Goal: Task Accomplishment & Management: Manage account settings

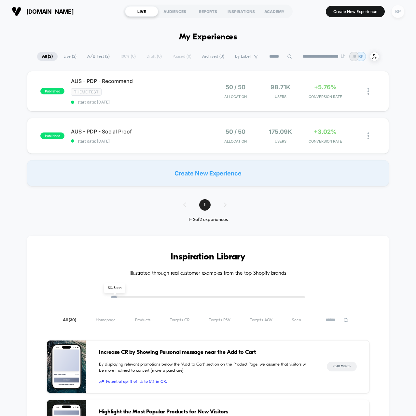
click at [398, 11] on div "BP" at bounding box center [398, 11] width 13 height 13
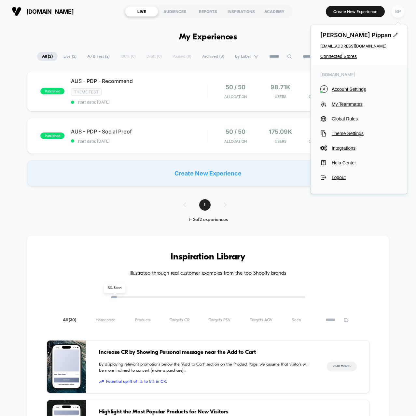
click at [398, 12] on div "BP" at bounding box center [398, 11] width 13 height 13
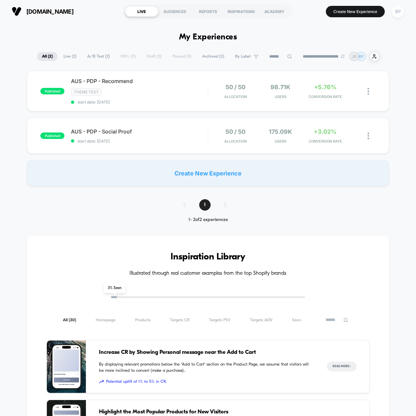
click at [398, 12] on div "BP" at bounding box center [398, 11] width 13 height 13
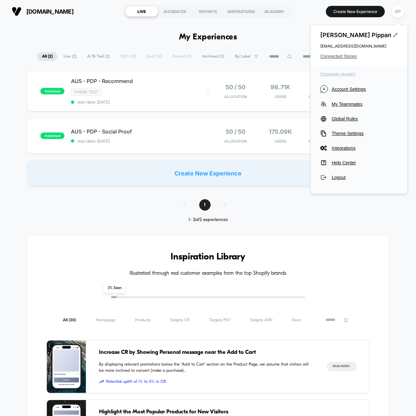
click at [338, 55] on span "Connected Stores" at bounding box center [358, 56] width 77 height 5
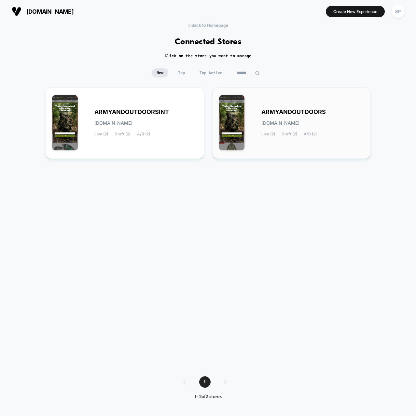
click at [271, 121] on span "[DOMAIN_NAME]" at bounding box center [280, 123] width 38 height 5
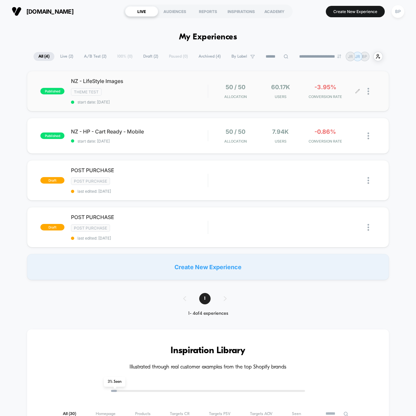
click at [305, 91] on div at bounding box center [305, 93] width 0 height 4
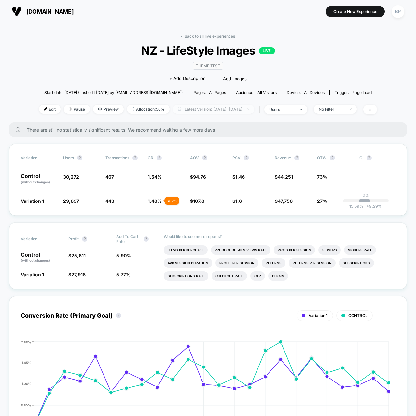
click at [206, 112] on div "Edit Pause Preview Allocation: 50% Latest Version: [DATE] - [DATE] | users No F…" at bounding box center [208, 109] width 338 height 9
click at [204, 111] on span "Latest Version: [DATE] - [DATE]" at bounding box center [213, 109] width 81 height 9
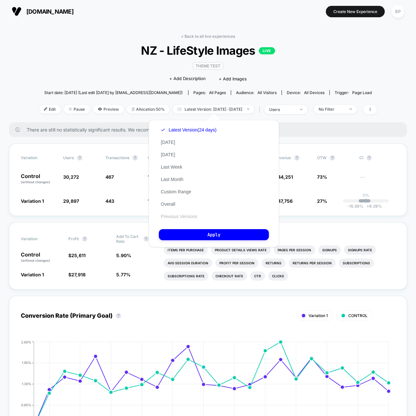
click at [179, 216] on button "Previous Versions" at bounding box center [179, 217] width 40 height 6
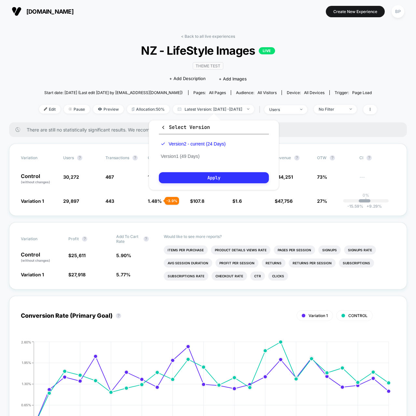
click at [206, 178] on button "Apply" at bounding box center [214, 177] width 110 height 11
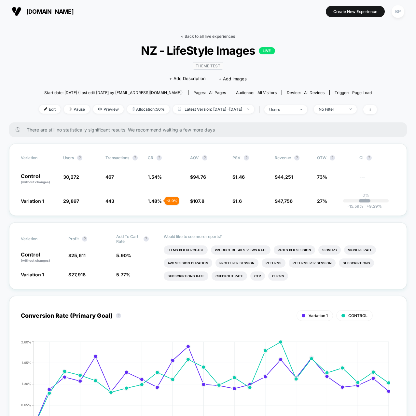
click at [192, 34] on link "< Back to all live experiences" at bounding box center [208, 36] width 54 height 5
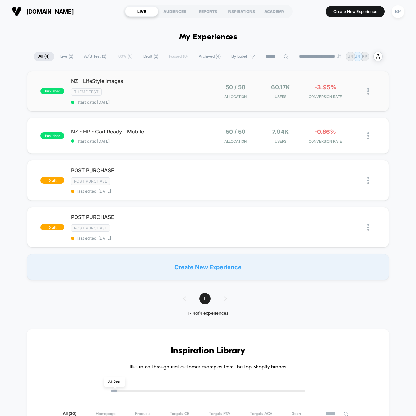
click at [368, 91] on img at bounding box center [369, 91] width 2 height 7
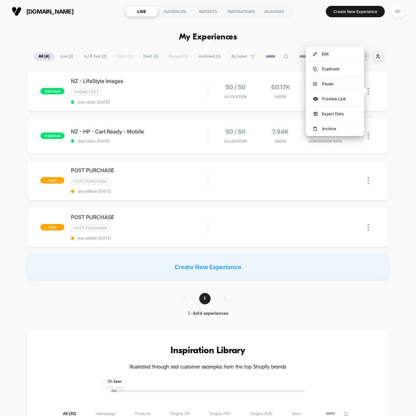
click at [338, 81] on div "Pause" at bounding box center [335, 84] width 59 height 15
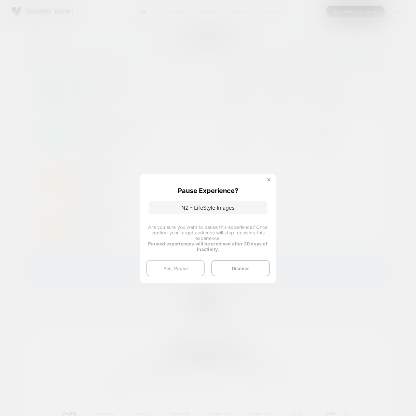
click at [199, 268] on button "Yes, Pause" at bounding box center [175, 268] width 59 height 16
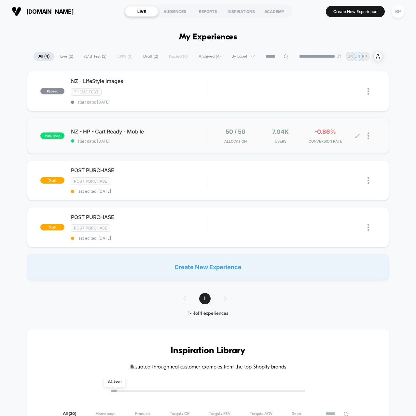
click at [370, 137] on div at bounding box center [372, 135] width 8 height 15
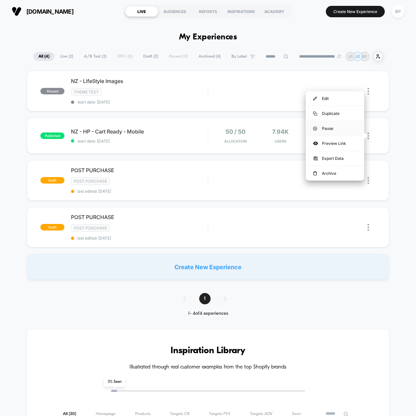
click at [331, 132] on div "Pause" at bounding box center [335, 128] width 59 height 15
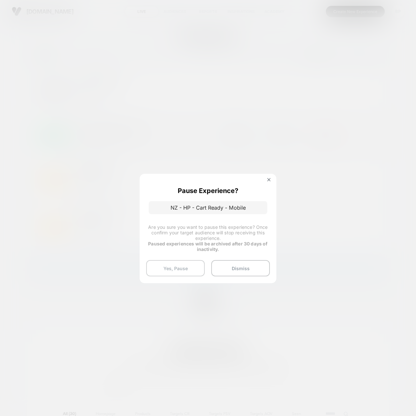
click at [183, 269] on button "Yes, Pause" at bounding box center [175, 268] width 59 height 16
